Goal: Transaction & Acquisition: Purchase product/service

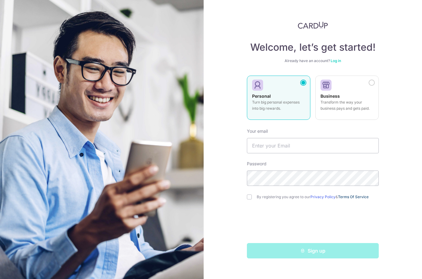
click at [353, 195] on link "Terms Of Service" at bounding box center [353, 196] width 31 height 5
click at [252, 198] on input "checkbox" at bounding box center [249, 196] width 5 height 5
checkbox input "true"
click at [296, 106] on p "Turn big personal expenses into big rewards." at bounding box center [278, 105] width 53 height 12
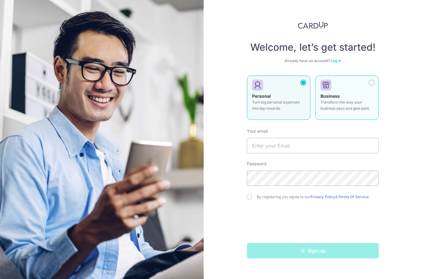
click at [378, 115] on label "Business Transform the way your business pays and gets paid." at bounding box center [347, 97] width 64 height 44
click at [293, 111] on div "Personal Turn big personal expenses into big rewards." at bounding box center [278, 103] width 53 height 21
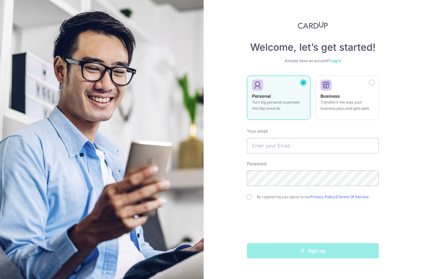
click at [337, 61] on link "Log in" at bounding box center [336, 60] width 10 height 5
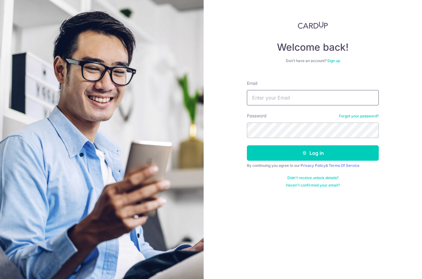
click at [332, 96] on input "Email" at bounding box center [313, 97] width 132 height 15
type input "Yingjie@gmail.com"
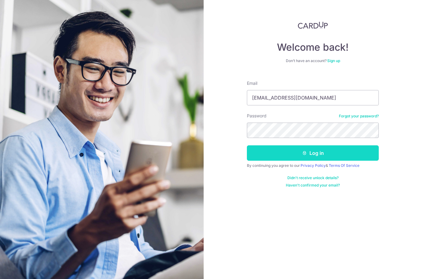
click at [338, 150] on button "Log in" at bounding box center [313, 152] width 132 height 15
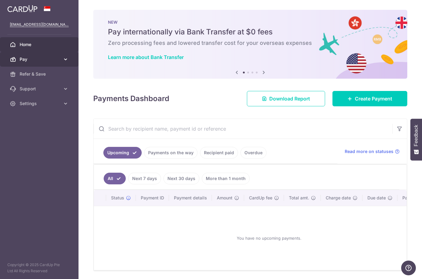
click at [21, 60] on span "Pay" at bounding box center [40, 59] width 41 height 6
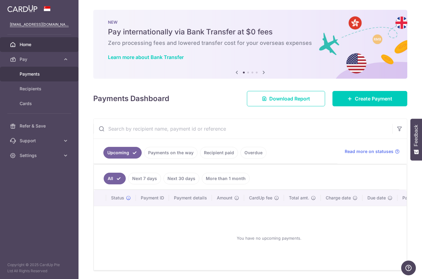
click at [27, 77] on link "Payments" at bounding box center [39, 74] width 79 height 15
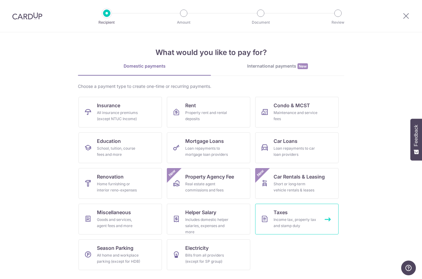
click at [312, 223] on div "Income tax, property tax and stamp duty" at bounding box center [296, 222] width 44 height 12
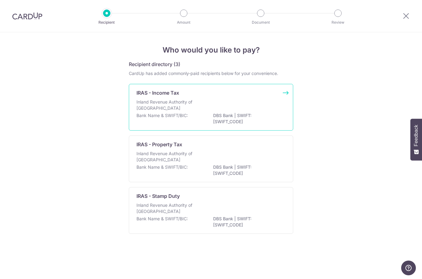
click at [250, 110] on div "Inland Revenue Authority of [GEOGRAPHIC_DATA]" at bounding box center [211, 106] width 149 height 14
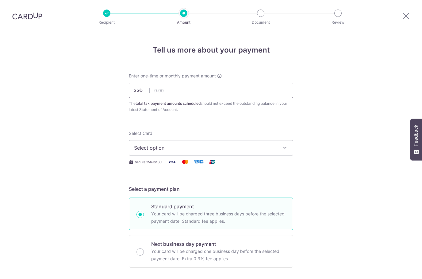
click at [237, 93] on input "text" at bounding box center [211, 90] width 164 height 15
type input "399.02"
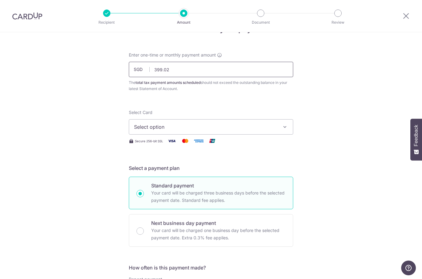
scroll to position [21, 0]
click at [290, 126] on button "Select option" at bounding box center [211, 126] width 164 height 15
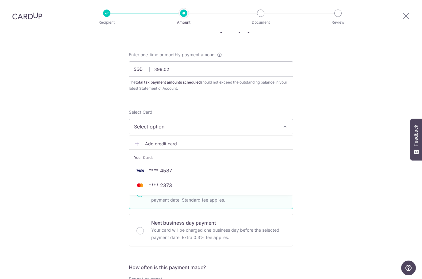
click at [264, 145] on span "Add credit card" at bounding box center [216, 144] width 143 height 6
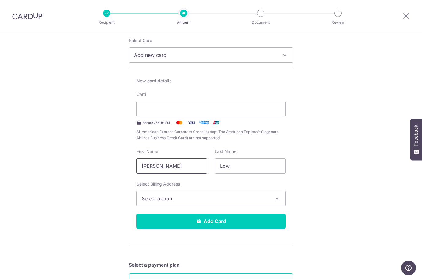
scroll to position [93, 0]
click at [232, 197] on span "Select option" at bounding box center [206, 197] width 128 height 7
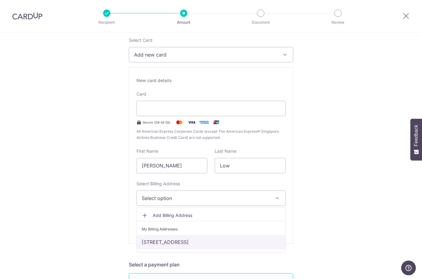
click at [231, 243] on link "169A Punggol Field #13-685, Singapore, Singapore-821169" at bounding box center [211, 241] width 149 height 15
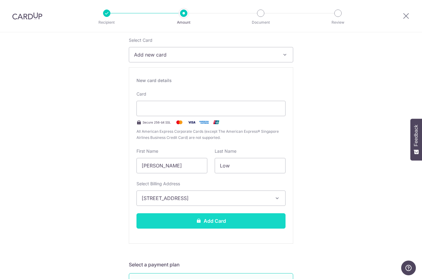
click at [218, 225] on button "Add Card" at bounding box center [211, 220] width 149 height 15
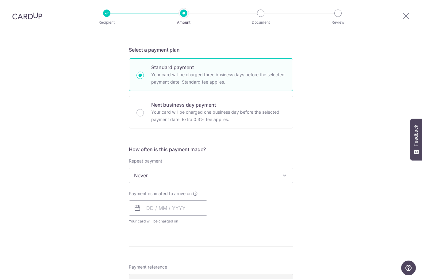
scroll to position [308, 0]
click at [290, 176] on span "Never" at bounding box center [211, 175] width 164 height 15
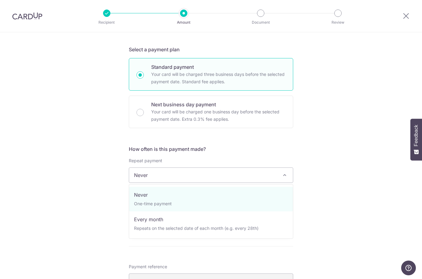
select select "3"
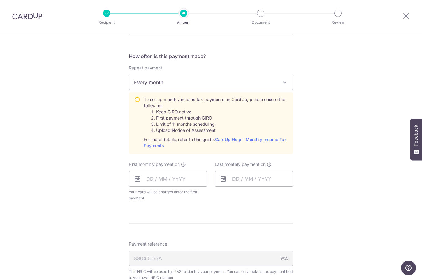
scroll to position [403, 0]
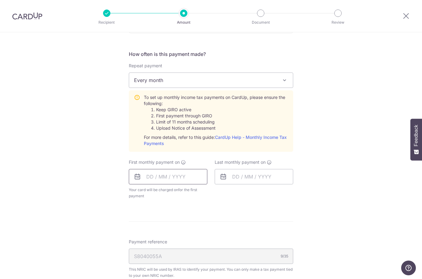
click at [158, 176] on input "text" at bounding box center [168, 176] width 79 height 15
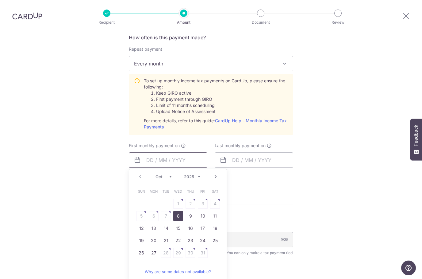
scroll to position [419, 0]
click at [180, 217] on link "8" at bounding box center [178, 216] width 10 height 10
type input "08/10/2025"
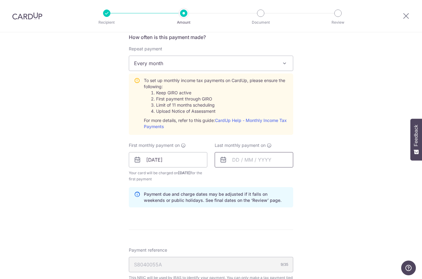
click at [264, 161] on input "text" at bounding box center [254, 159] width 79 height 15
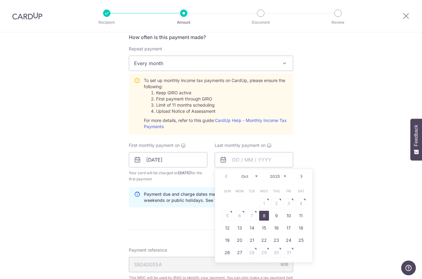
click at [303, 178] on link "Next" at bounding box center [301, 175] width 7 height 7
click at [301, 179] on link "Next" at bounding box center [301, 175] width 7 height 7
click at [300, 175] on link "Next" at bounding box center [301, 175] width 7 height 7
click at [302, 178] on link "Next" at bounding box center [301, 175] width 7 height 7
click at [300, 176] on link "Next" at bounding box center [301, 175] width 7 height 7
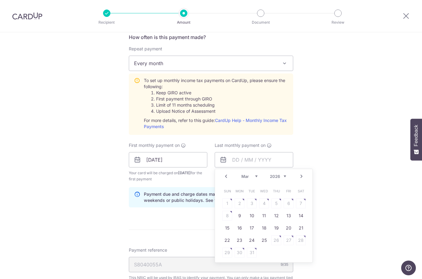
click at [301, 176] on link "Next" at bounding box center [301, 175] width 7 height 7
click at [267, 214] on table "Sun Mon Tue Wed Thu Fri Sat 1 2 3 4 5 6 7 8 9 10 11 12 13 14 15 16 17 18 19 20 …" at bounding box center [264, 222] width 86 height 74
click at [269, 213] on table "Sun Mon Tue Wed Thu Fri Sat 1 2 3 4 5 6 7 8 9 10 11 12 13 14 15 16 17 18 19 20 …" at bounding box center [264, 222] width 86 height 74
click at [272, 216] on table "Sun Mon Tue Wed Thu Fri Sat 1 2 3 4 5 6 7 8 9 10 11 12 13 14 15 16 17 18 19 20 …" at bounding box center [264, 222] width 86 height 74
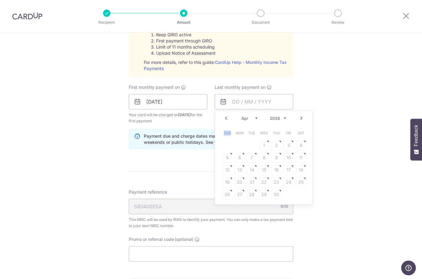
scroll to position [481, 0]
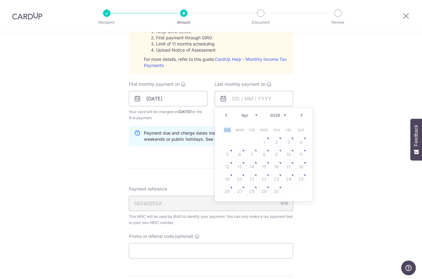
click at [280, 155] on table "Sun Mon Tue Wed Thu Fri Sat 1 2 3 4 5 6 7 8 9 10 11 12 13 14 15 16 17 18 19 20 …" at bounding box center [264, 161] width 86 height 74
click at [278, 154] on table "Sun Mon Tue Wed Thu Fri Sat 1 2 3 4 5 6 7 8 9 10 11 12 13 14 15 16 17 18 19 20 …" at bounding box center [264, 161] width 86 height 74
click at [281, 151] on table "Sun Mon Tue Wed Thu Fri Sat 1 2 3 4 5 6 7 8 9 10 11 12 13 14 15 16 17 18 19 20 …" at bounding box center [264, 161] width 86 height 74
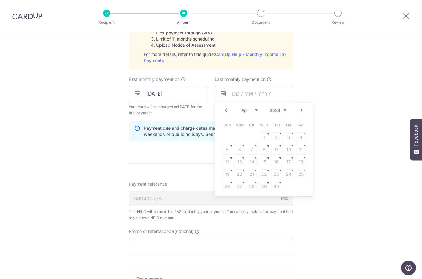
click at [270, 144] on table "Sun Mon Tue Wed Thu Fri Sat 1 2 3 4 5 6 7 8 9 10 11 12 13 14 15 16 17 18 19 20 …" at bounding box center [264, 156] width 86 height 74
click at [263, 155] on table "Sun Mon Tue Wed Thu Fri Sat 1 2 3 4 5 6 7 8 9 10 11 12 13 14 15 16 17 18 19 20 …" at bounding box center [264, 156] width 86 height 74
click at [231, 106] on div "Prev Next Jan Feb Mar Apr May Jun Jul Aug Sep Oct Nov 2025 2026" at bounding box center [264, 110] width 98 height 15
click at [225, 106] on link "Prev" at bounding box center [225, 109] width 7 height 7
click at [303, 110] on link "Next" at bounding box center [301, 109] width 7 height 7
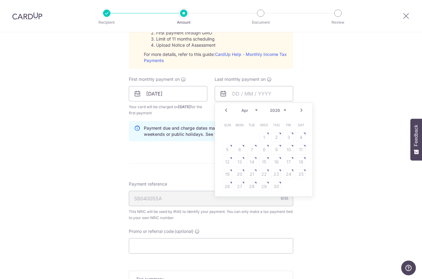
click at [225, 114] on link "Prev" at bounding box center [225, 109] width 7 height 7
click at [302, 110] on link "Next" at bounding box center [301, 109] width 7 height 7
click at [304, 110] on link "Next" at bounding box center [301, 109] width 7 height 7
click at [226, 112] on link "Prev" at bounding box center [225, 109] width 7 height 7
click at [268, 147] on table "Sun Mon Tue Wed Thu Fri Sat 1 2 3 4 5 6 7 8 9 10 11 12 13 14 15 16 17 18 19 20 …" at bounding box center [264, 156] width 86 height 74
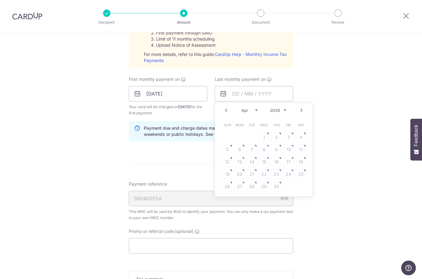
click at [270, 147] on table "Sun Mon Tue Wed Thu Fri Sat 1 2 3 4 5 6 7 8 9 10 11 12 13 14 15 16 17 18 19 20 …" at bounding box center [264, 156] width 86 height 74
click at [269, 146] on table "Sun Mon Tue Wed Thu Fri Sat 1 2 3 4 5 6 7 8 9 10 11 12 13 14 15 16 17 18 19 20 …" at bounding box center [264, 156] width 86 height 74
click at [267, 149] on table "Sun Mon Tue Wed Thu Fri Sat 1 2 3 4 5 6 7 8 9 10 11 12 13 14 15 16 17 18 19 20 …" at bounding box center [264, 156] width 86 height 74
click at [268, 151] on table "Sun Mon Tue Wed Thu Fri Sat 1 2 3 4 5 6 7 8 9 10 11 12 13 14 15 16 17 18 19 20 …" at bounding box center [264, 156] width 86 height 74
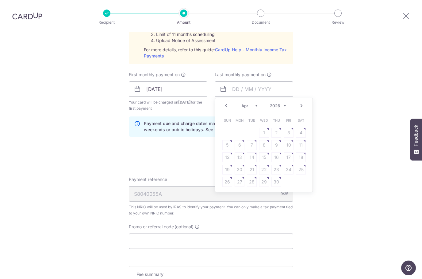
scroll to position [491, 0]
click at [226, 104] on link "Prev" at bounding box center [225, 104] width 7 height 7
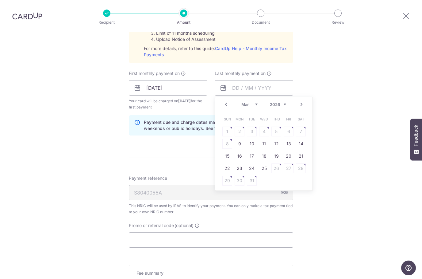
click at [242, 144] on link "9" at bounding box center [240, 144] width 10 height 10
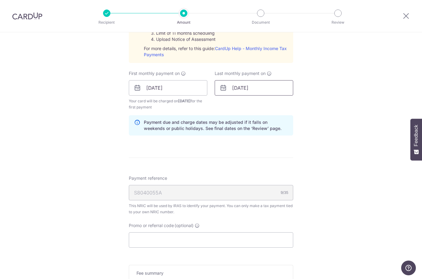
click at [279, 87] on input "09/03/2026" at bounding box center [254, 87] width 79 height 15
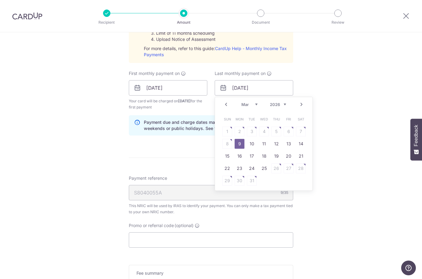
click at [301, 107] on link "Next" at bounding box center [301, 104] width 7 height 7
click at [304, 104] on link "Next" at bounding box center [301, 104] width 7 height 7
click at [277, 144] on link "7" at bounding box center [277, 144] width 10 height 10
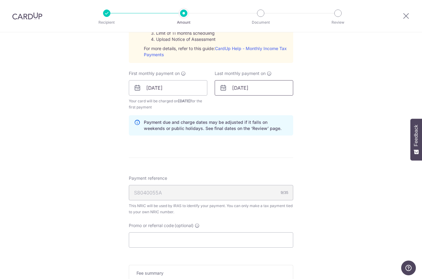
click at [278, 89] on input "07/05/2026" at bounding box center [254, 87] width 79 height 15
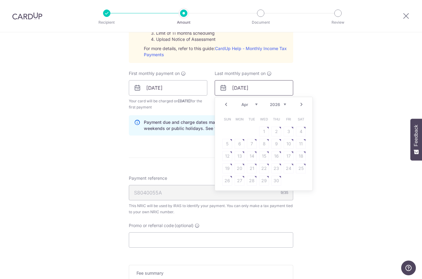
type input "08/04/2026"
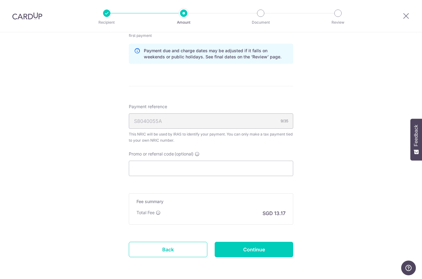
scroll to position [562, 0]
click at [200, 152] on icon at bounding box center [197, 154] width 5 height 5
click at [200, 161] on input "Promo or referral code (optional)" at bounding box center [211, 168] width 164 height 15
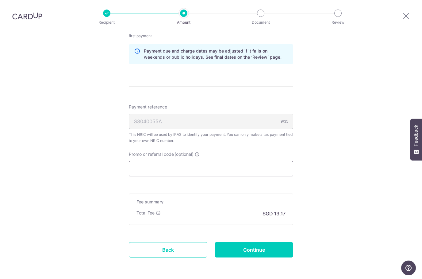
click at [280, 164] on input "Promo or referral code (optional)" at bounding box center [211, 168] width 164 height 15
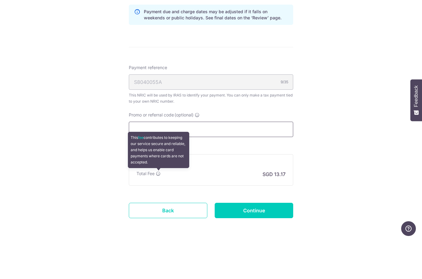
scroll to position [25, 0]
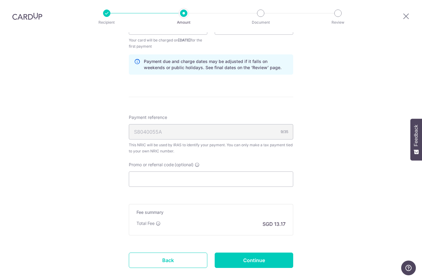
scroll to position [550, 0]
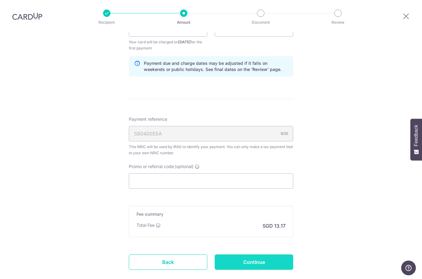
click at [283, 254] on input "Continue" at bounding box center [254, 261] width 79 height 15
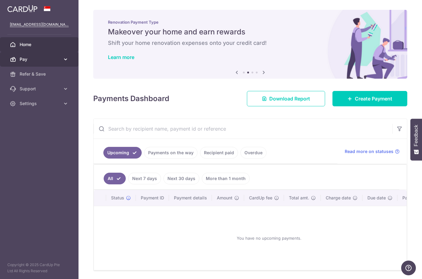
click at [66, 59] on icon at bounding box center [66, 59] width 6 height 6
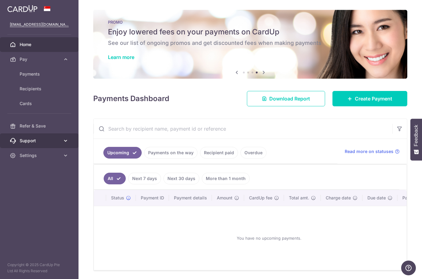
click at [37, 143] on span "Support" at bounding box center [40, 140] width 41 height 6
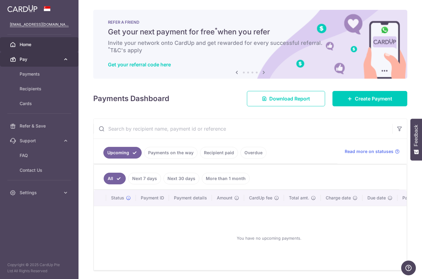
click at [29, 60] on span "Pay" at bounding box center [40, 59] width 41 height 6
click at [35, 60] on span "Pay" at bounding box center [40, 59] width 41 height 6
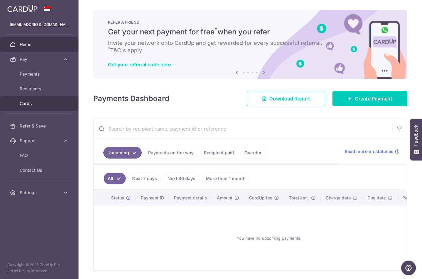
click at [36, 106] on span "Cards" at bounding box center [40, 103] width 41 height 6
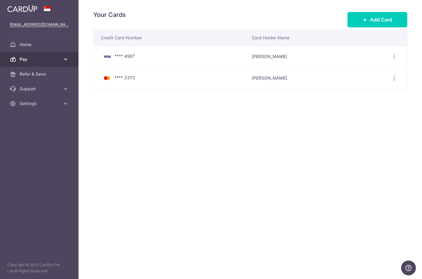
click at [64, 60] on icon at bounding box center [66, 59] width 6 height 6
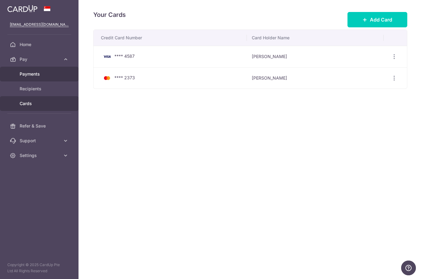
click at [52, 75] on span "Payments" at bounding box center [40, 74] width 41 height 6
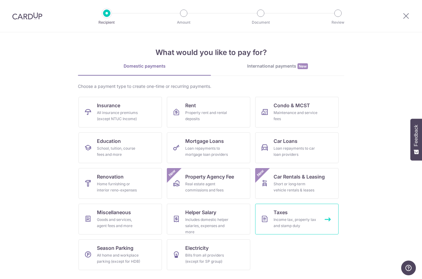
click at [319, 214] on link "Taxes Income tax, property tax and stamp duty" at bounding box center [296, 218] width 83 height 31
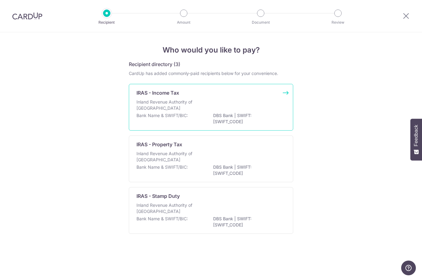
click at [154, 115] on p "Bank Name & SWIFT/BIC:" at bounding box center [163, 115] width 52 height 6
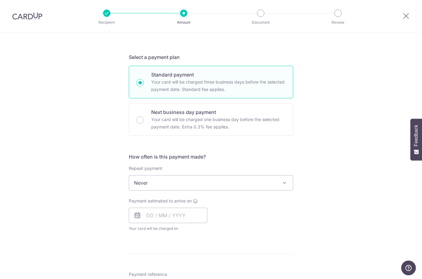
scroll to position [104, 0]
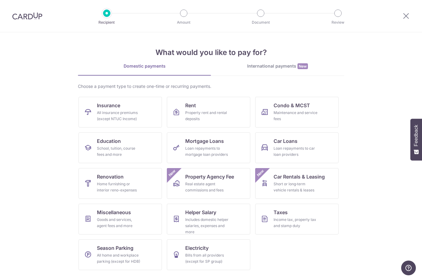
click at [31, 13] on img at bounding box center [27, 15] width 30 height 7
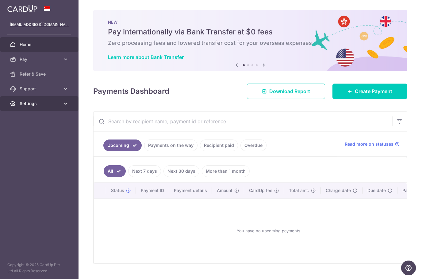
click at [67, 105] on icon at bounding box center [66, 103] width 6 height 6
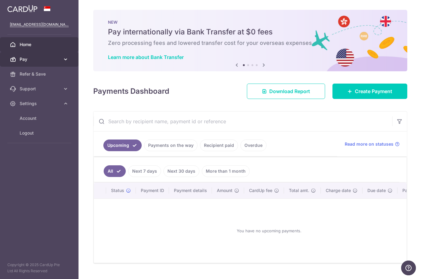
click at [69, 58] on link "Pay" at bounding box center [39, 59] width 79 height 15
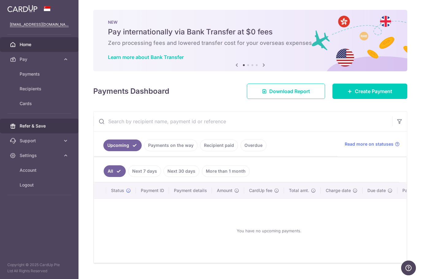
click at [53, 128] on span "Refer & Save" at bounding box center [40, 126] width 41 height 6
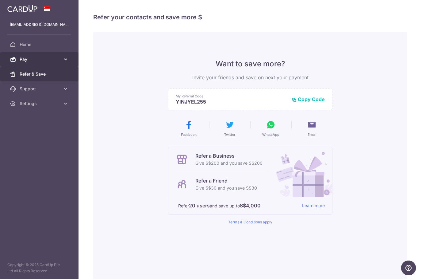
click at [68, 59] on icon at bounding box center [66, 59] width 6 height 6
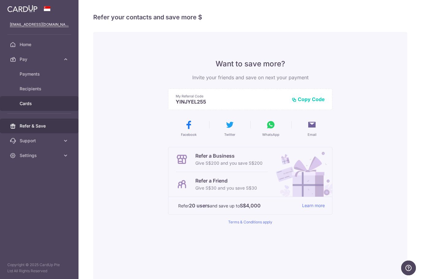
click at [50, 105] on span "Cards" at bounding box center [40, 103] width 41 height 6
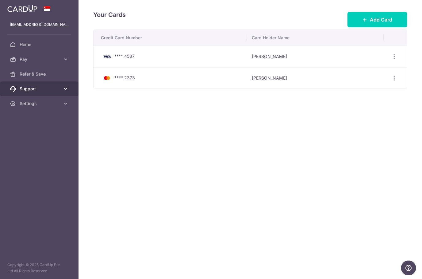
click at [54, 89] on span "Support" at bounding box center [40, 89] width 41 height 6
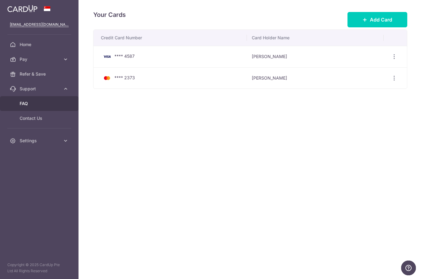
click at [52, 104] on span "FAQ" at bounding box center [40, 103] width 41 height 6
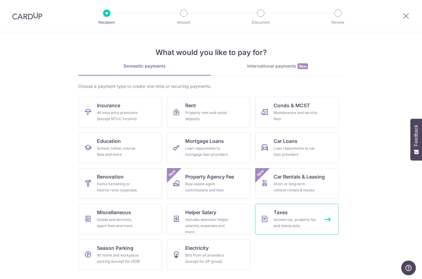
click at [284, 220] on div "Income tax, property tax and stamp duty" at bounding box center [296, 222] width 44 height 12
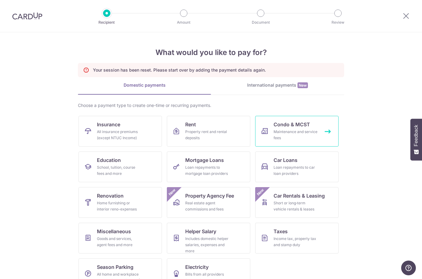
click at [338, 145] on link "Condo & MCST Maintenance and service fees" at bounding box center [296, 131] width 83 height 31
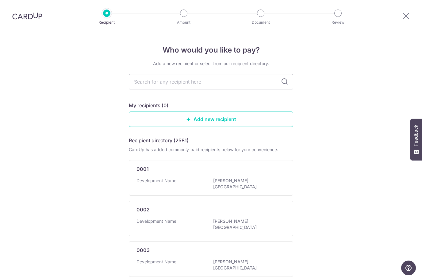
click at [30, 19] on img at bounding box center [27, 15] width 30 height 7
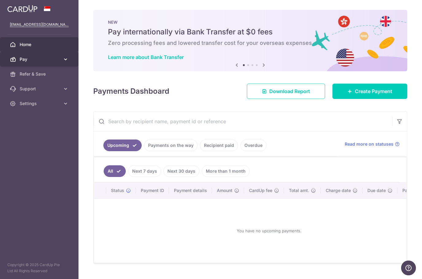
click at [35, 60] on span "Pay" at bounding box center [40, 59] width 41 height 6
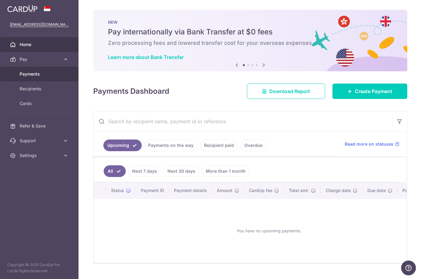
click at [34, 75] on span "Payments" at bounding box center [40, 74] width 41 height 6
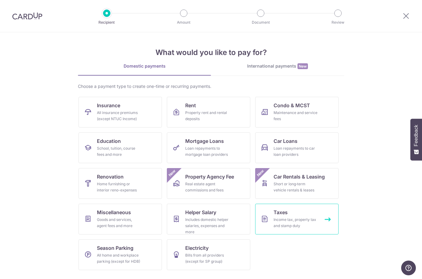
click at [299, 223] on div "Income tax, property tax and stamp duty" at bounding box center [296, 222] width 44 height 12
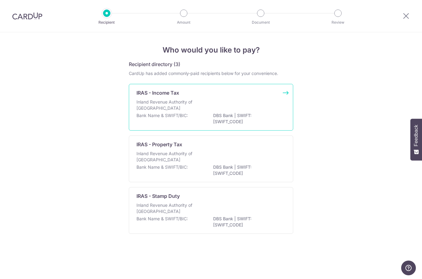
click at [234, 107] on div "Inland Revenue Authority of [GEOGRAPHIC_DATA]" at bounding box center [211, 106] width 149 height 14
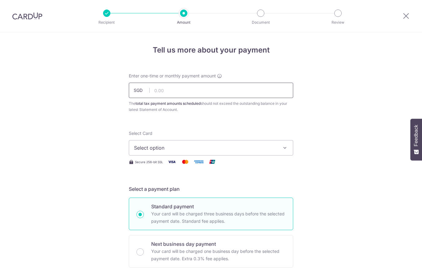
click at [240, 90] on input "text" at bounding box center [211, 90] width 164 height 15
type input "399.02"
click at [256, 148] on span "Select option" at bounding box center [205, 147] width 143 height 7
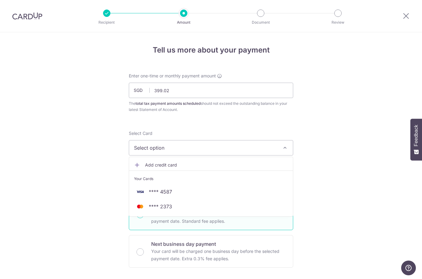
click at [193, 165] on span "Add credit card" at bounding box center [216, 165] width 143 height 6
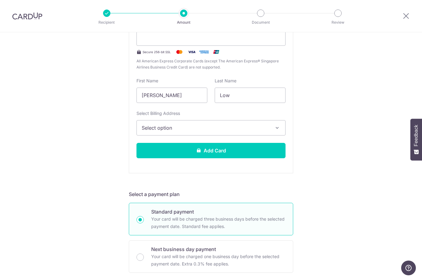
scroll to position [166, 0]
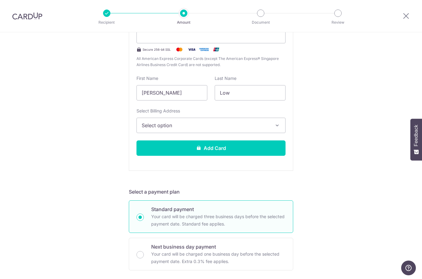
click at [269, 125] on button "Select option" at bounding box center [211, 125] width 149 height 15
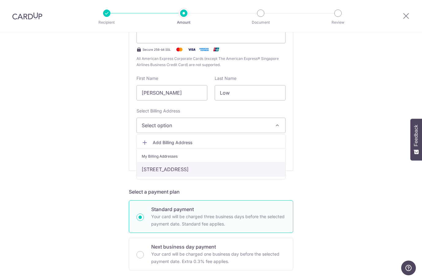
click at [238, 164] on link "169A Punggol Field #13-685, Singapore, Singapore-821169" at bounding box center [211, 169] width 149 height 15
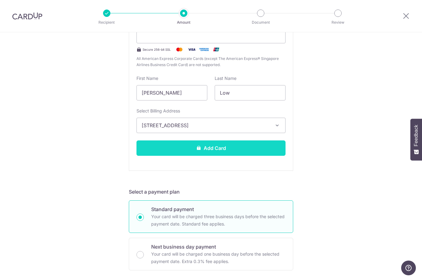
click at [247, 148] on button "Add Card" at bounding box center [211, 147] width 149 height 15
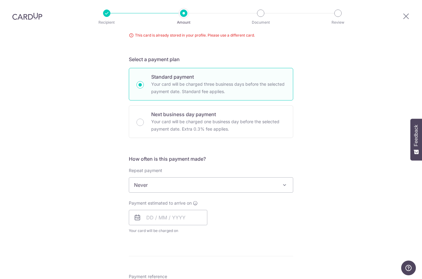
click at [290, 177] on span "Never" at bounding box center [211, 184] width 164 height 15
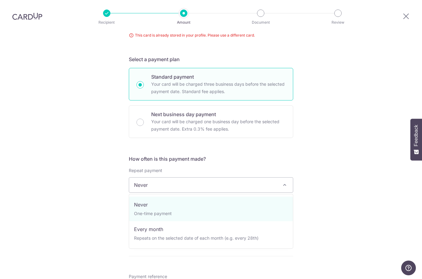
select select "3"
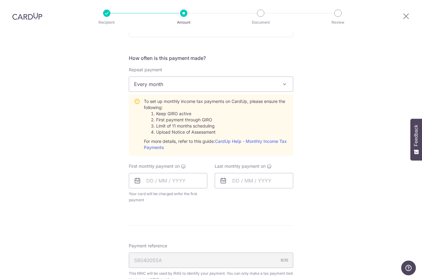
scroll to position [245, 0]
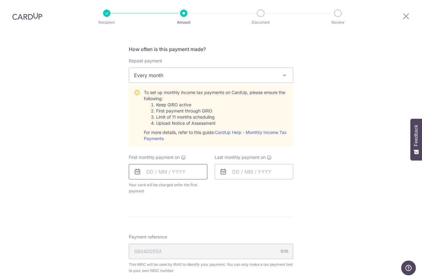
click at [191, 164] on input "text" at bounding box center [168, 171] width 79 height 15
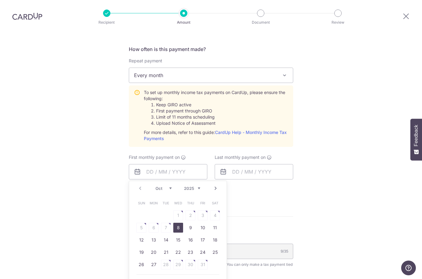
click at [180, 222] on link "8" at bounding box center [178, 227] width 10 height 10
type input "08/10/2025"
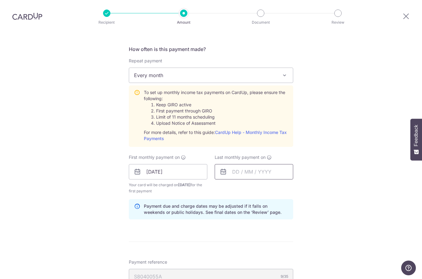
click at [254, 164] on input "text" at bounding box center [254, 171] width 79 height 15
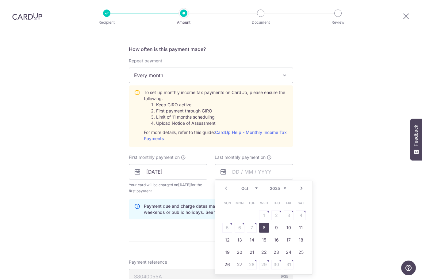
click at [266, 222] on link "8" at bounding box center [264, 227] width 10 height 10
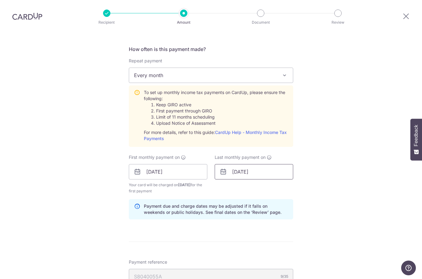
click at [277, 164] on input "08/10/2025" at bounding box center [254, 171] width 79 height 15
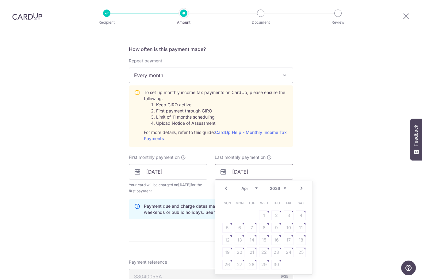
type input "08/04/2026"
click at [335, 133] on div "Tell us more about your payment Enter one-time or monthly payment amount SGD 39…" at bounding box center [211, 122] width 422 height 671
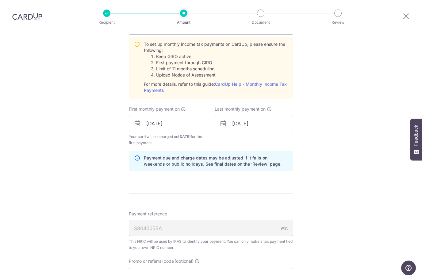
scroll to position [296, 0]
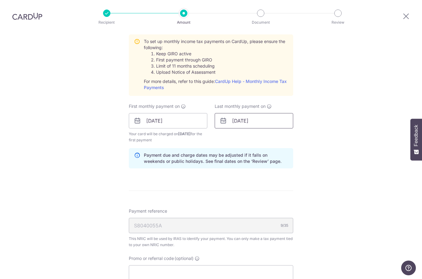
click at [276, 113] on input "08/04/2026" at bounding box center [254, 120] width 79 height 15
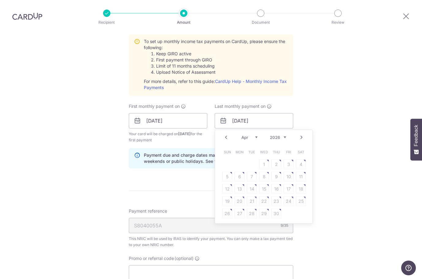
click at [357, 110] on div "Tell us more about your payment Enter one-time or monthly payment amount SGD 39…" at bounding box center [211, 71] width 422 height 671
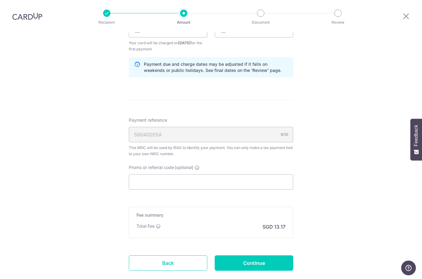
scroll to position [389, 0]
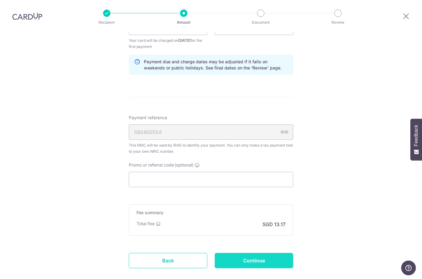
click at [258, 253] on input "Continue" at bounding box center [254, 260] width 79 height 15
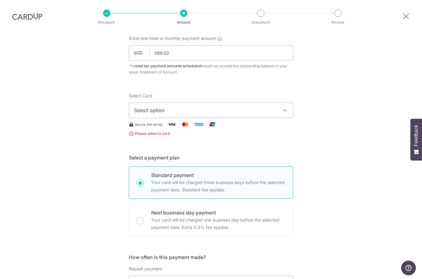
scroll to position [37, 0]
click at [275, 107] on span "Select option" at bounding box center [205, 110] width 143 height 7
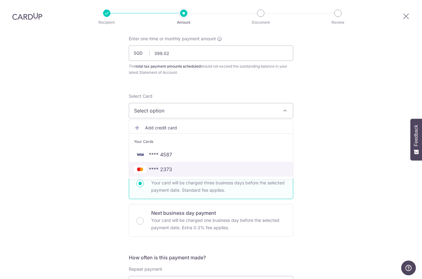
click at [247, 165] on span "**** 2373" at bounding box center [211, 168] width 154 height 7
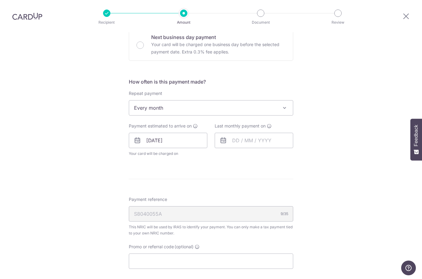
scroll to position [207, 0]
click at [275, 132] on input "text" at bounding box center [254, 139] width 79 height 15
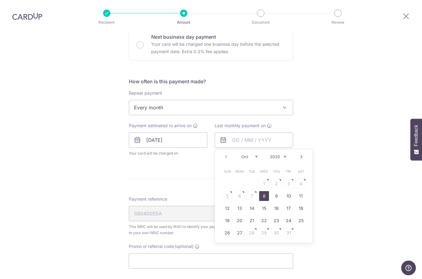
click at [285, 154] on select "2025 2026" at bounding box center [278, 156] width 16 height 5
click at [303, 153] on link "Next" at bounding box center [301, 156] width 7 height 7
click at [305, 149] on div "Prev Next Jan Feb Mar Apr May Jun [DATE] Aug Sep Oct [DATE] 2026" at bounding box center [264, 156] width 98 height 15
click at [303, 149] on div "Prev Next Jan Feb Mar Apr May Jun [DATE] Aug Sep Oct [DATE] 2026" at bounding box center [264, 156] width 98 height 15
click at [225, 153] on link "Prev" at bounding box center [225, 156] width 7 height 7
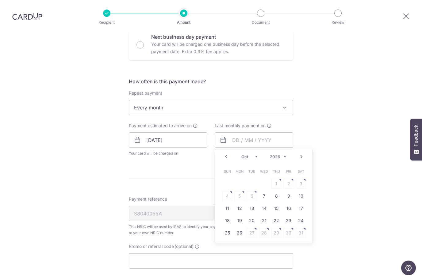
click at [222, 153] on link "Prev" at bounding box center [225, 156] width 7 height 7
click at [225, 153] on link "Prev" at bounding box center [225, 156] width 7 height 7
click at [227, 153] on link "Prev" at bounding box center [225, 156] width 7 height 7
click at [279, 191] on link "7" at bounding box center [277, 196] width 10 height 10
type input "[DATE]"
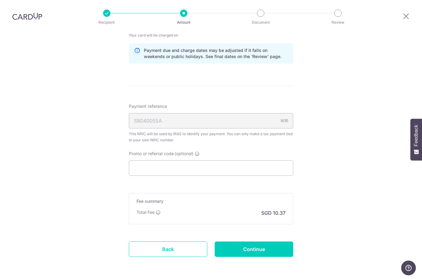
scroll to position [324, 0]
click at [259, 242] on input "Continue" at bounding box center [254, 249] width 79 height 15
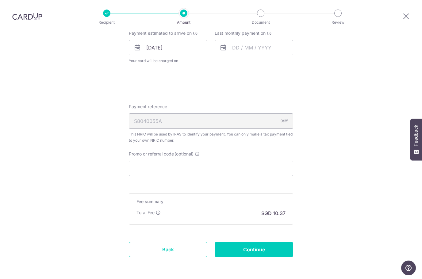
scroll to position [299, 0]
click at [218, 210] on div "Total Fee This fee contributes to keeping our service secure and reliable, and …" at bounding box center [211, 213] width 149 height 7
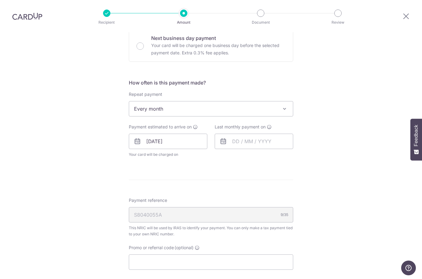
scroll to position [203, 0]
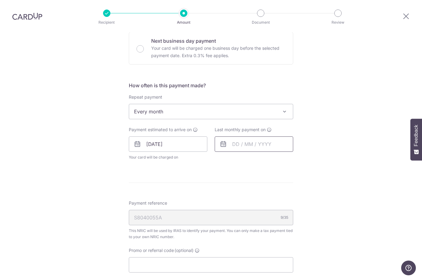
click at [279, 136] on input "text" at bounding box center [254, 143] width 79 height 15
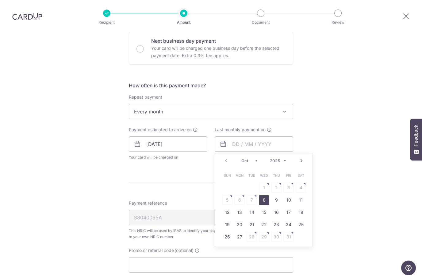
click at [267, 195] on link "8" at bounding box center [264, 200] width 10 height 10
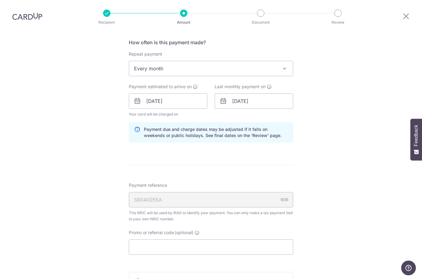
scroll to position [245, 0]
click at [278, 94] on input "[DATE]" at bounding box center [254, 101] width 79 height 15
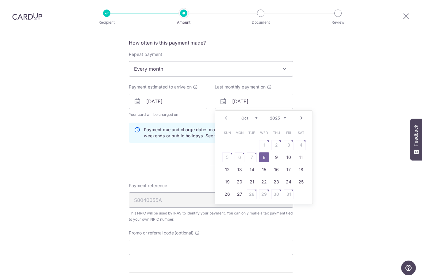
click at [303, 114] on link "Next" at bounding box center [301, 117] width 7 height 7
click at [305, 114] on link "Next" at bounding box center [301, 117] width 7 height 7
click at [306, 110] on div "Prev Next Jan Feb Mar Apr May Jun [DATE] Aug Sep Oct [DATE] 2026" at bounding box center [264, 117] width 98 height 15
click at [304, 114] on link "Next" at bounding box center [301, 117] width 7 height 7
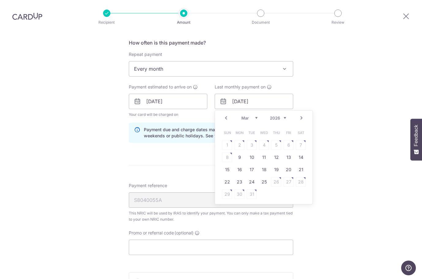
click at [305, 114] on link "Next" at bounding box center [301, 117] width 7 height 7
click at [303, 114] on link "Next" at bounding box center [301, 117] width 7 height 7
click at [278, 152] on link "7" at bounding box center [277, 157] width 10 height 10
type input "[DATE]"
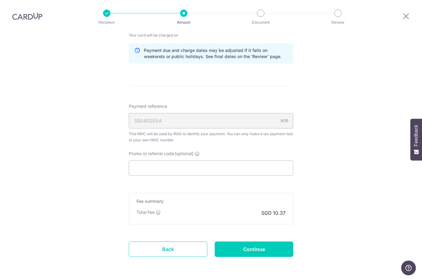
scroll to position [324, 0]
click at [261, 242] on input "Continue" at bounding box center [254, 249] width 79 height 15
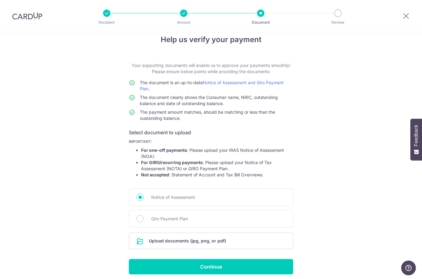
scroll to position [10, 0]
click at [229, 238] on input "file" at bounding box center [211, 241] width 164 height 16
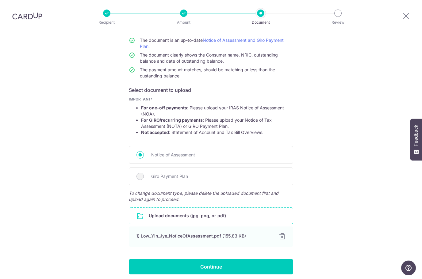
scroll to position [52, 0]
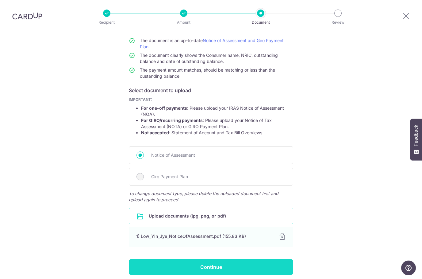
click at [259, 263] on input "Continue" at bounding box center [211, 266] width 164 height 15
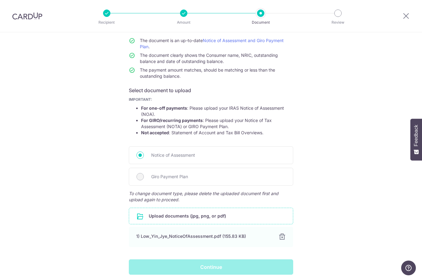
click at [241, 262] on div "Continue" at bounding box center [211, 266] width 172 height 15
click at [214, 265] on div "Continue" at bounding box center [211, 266] width 172 height 15
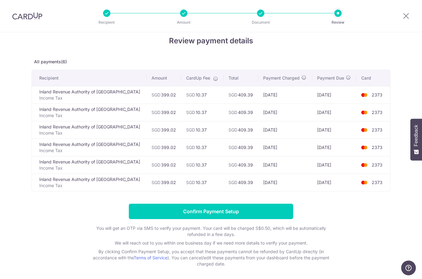
scroll to position [9, 0]
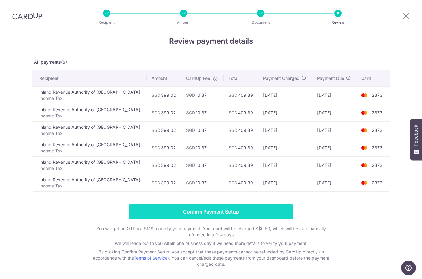
click at [261, 210] on input "Confirm Payment Setup" at bounding box center [211, 211] width 164 height 15
